Goal: Register for event/course

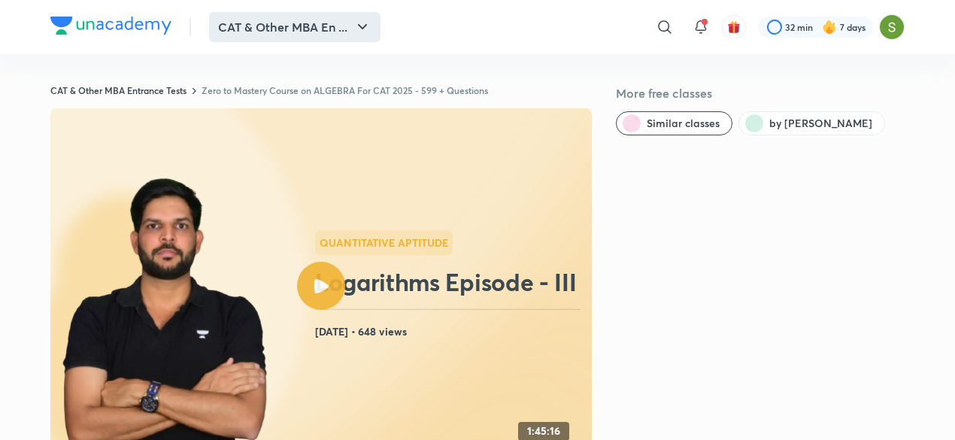
click at [281, 29] on button "CAT & Other MBA En ..." at bounding box center [294, 27] width 171 height 30
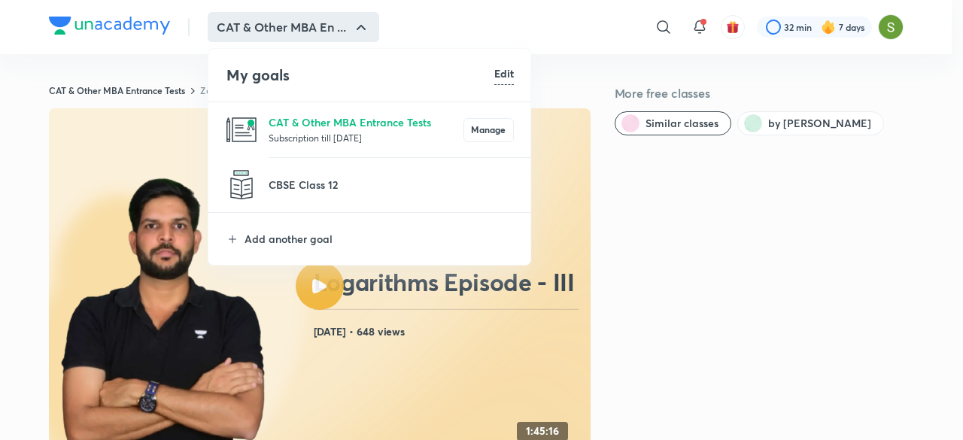
click at [295, 136] on p "Subscription till 8 Feb 2026" at bounding box center [365, 137] width 195 height 15
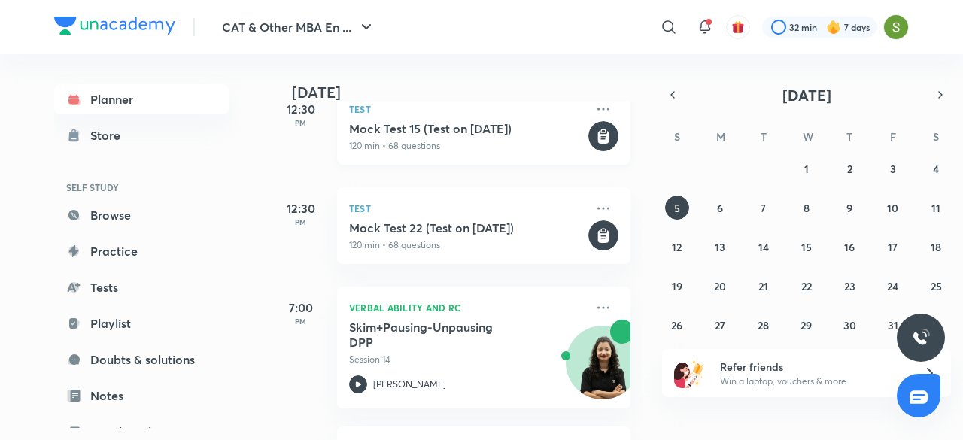
scroll to position [332, 0]
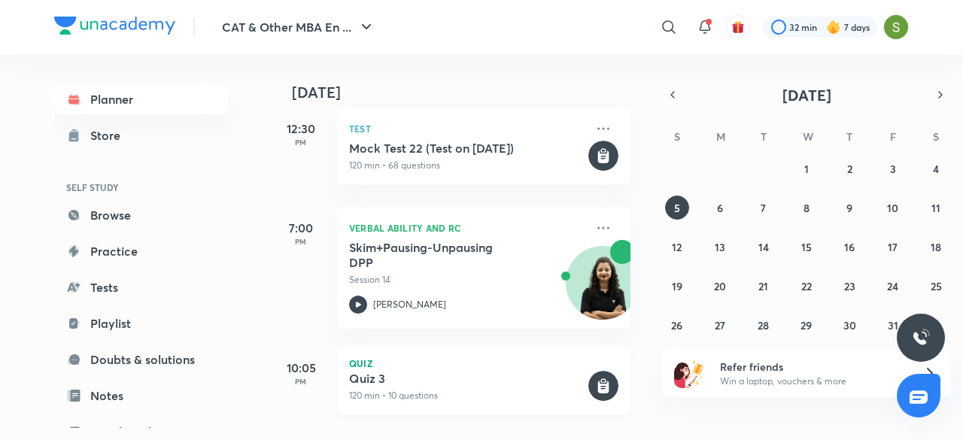
click at [493, 371] on h5 "Quiz 3" at bounding box center [467, 378] width 236 height 15
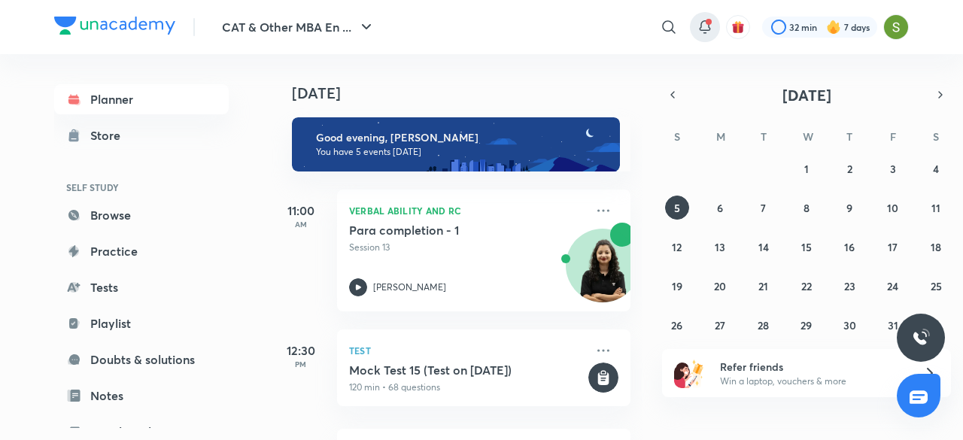
click at [705, 30] on icon at bounding box center [704, 25] width 10 height 9
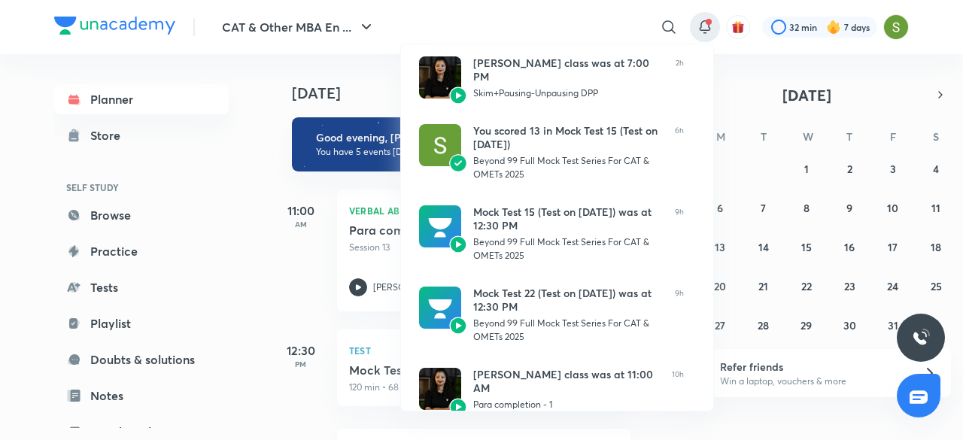
click at [235, 237] on div at bounding box center [481, 220] width 963 height 440
